Goal: Check status: Check status

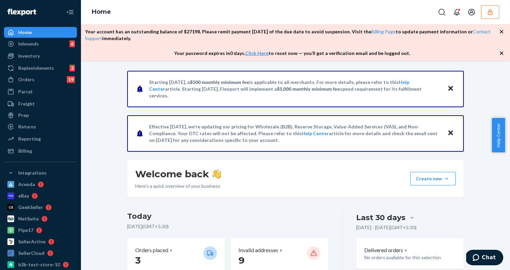
click at [483, 17] on button "button" at bounding box center [490, 11] width 18 height 13
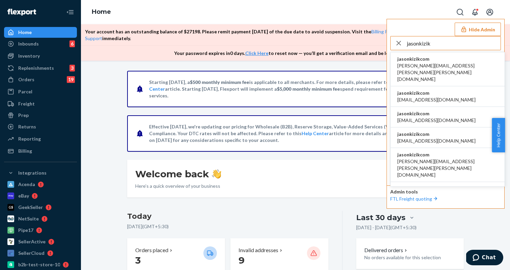
type input "jasonkizik"
click at [414, 59] on span "jasonkizikcom" at bounding box center [447, 59] width 100 height 7
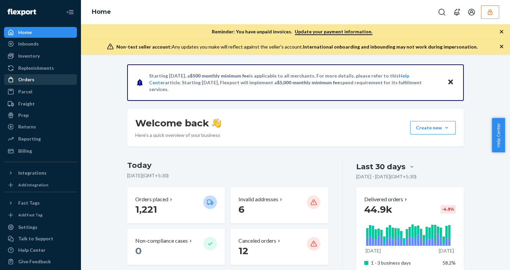
click at [33, 83] on div "Orders" at bounding box center [40, 79] width 71 height 9
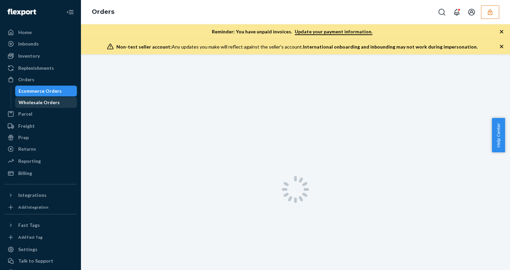
click at [34, 101] on div "Wholesale Orders" at bounding box center [39, 102] width 41 height 7
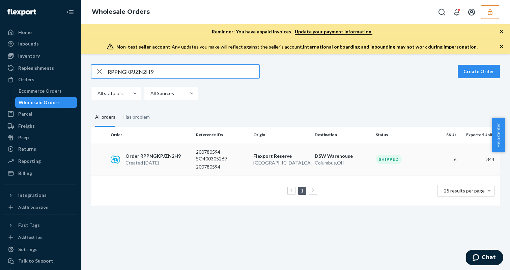
type input "RPPNGKPJZN2H9"
click at [147, 161] on p "Created Aug 6, 2025" at bounding box center [152, 162] width 55 height 7
